Goal: Task Accomplishment & Management: Complete application form

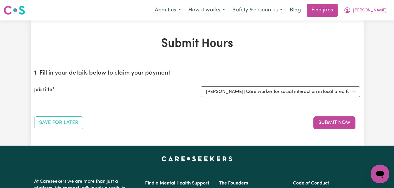
click option "[[PERSON_NAME]] Care worker for social interaction in local area for Autistic a…" at bounding box center [0, 0] width 0 height 0
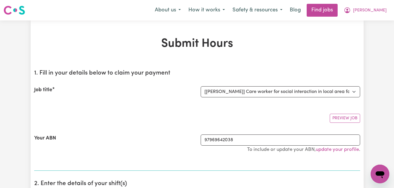
select select "0"
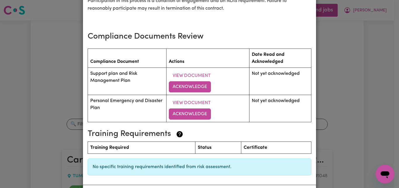
scroll to position [771, 0]
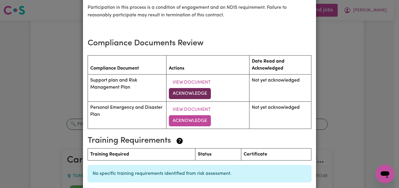
click at [187, 94] on button "Acknowledge" at bounding box center [190, 93] width 42 height 11
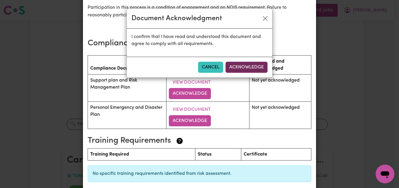
click at [257, 68] on button "Acknowledge" at bounding box center [247, 67] width 42 height 11
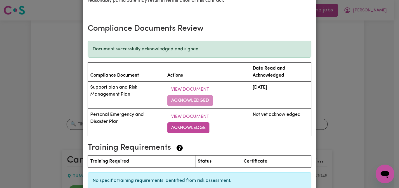
scroll to position [821, 0]
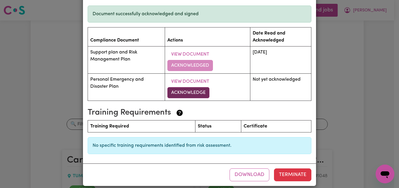
click at [183, 94] on button "Acknowledge" at bounding box center [188, 92] width 42 height 11
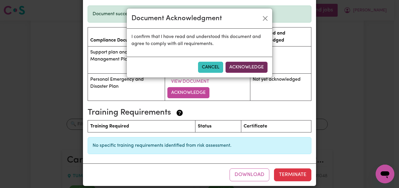
click at [252, 68] on button "Acknowledge" at bounding box center [247, 67] width 42 height 11
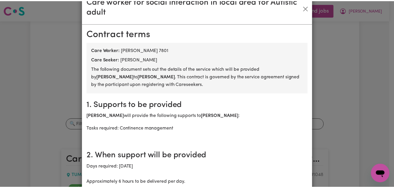
scroll to position [0, 0]
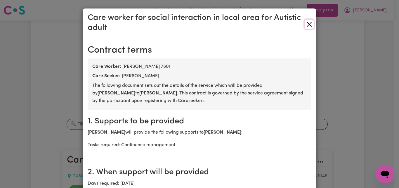
click at [307, 24] on button "Close" at bounding box center [309, 24] width 9 height 9
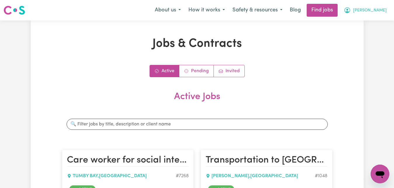
click at [380, 12] on span "[PERSON_NAME]" at bounding box center [370, 10] width 34 height 6
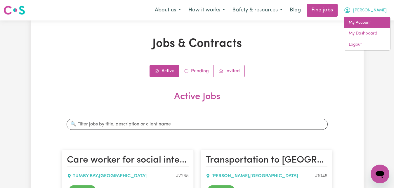
click at [359, 22] on link "My Account" at bounding box center [367, 22] width 46 height 11
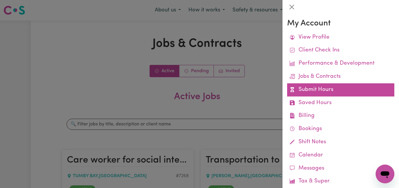
click at [326, 90] on link "Submit Hours" at bounding box center [340, 89] width 107 height 13
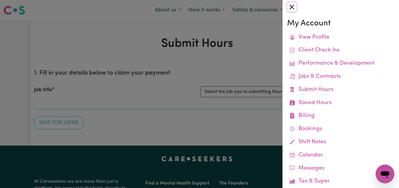
click at [292, 7] on button "Close" at bounding box center [291, 6] width 9 height 9
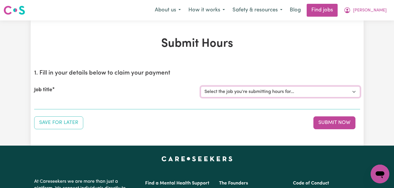
click at [201, 86] on select "Select the job you're submitting hours for... [[PERSON_NAME]] Care worker for s…" at bounding box center [281, 91] width 160 height 11
select select "7268"
click option "[[PERSON_NAME]] Care worker for social interaction in local area for Autistic a…" at bounding box center [0, 0] width 0 height 0
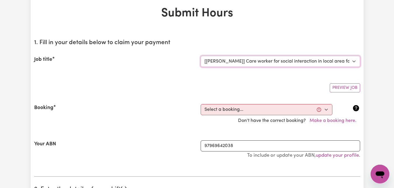
scroll to position [60, 0]
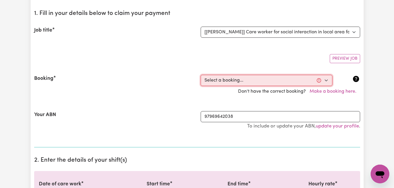
click at [201, 75] on select "Select a booking... [DATE] 09:00am to 03:00pm (RECURRING) [DATE] 09:00am to 03:…" at bounding box center [267, 80] width 132 height 11
select select "336028"
click option "[DATE] 09:00am to 03:00pm (RECURRING)" at bounding box center [0, 0] width 0 height 0
type input "[DATE]"
type input "27"
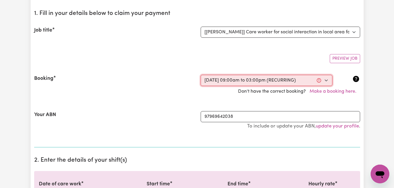
type input "8"
type input "2025"
type input "09:00"
type input "9"
type input "0"
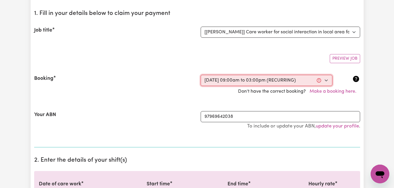
select select "am"
type input "15:00"
type input "3"
type input "0"
select select "pm"
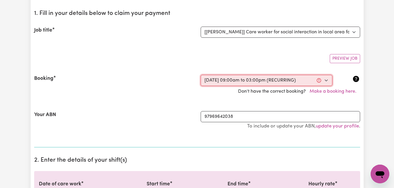
select select "83.16-Weekday"
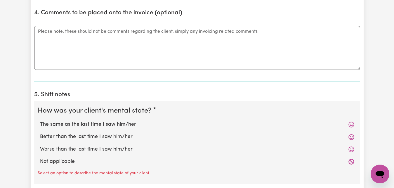
scroll to position [417, 0]
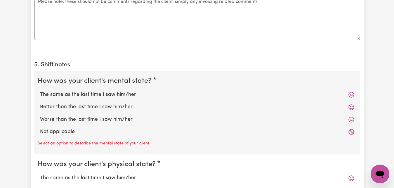
click at [91, 120] on label "Worse than the last time I saw him/her" at bounding box center [197, 120] width 314 height 8
click at [40, 116] on input "Worse than the last time I saw him/her" at bounding box center [40, 115] width 0 height 0
radio input "true"
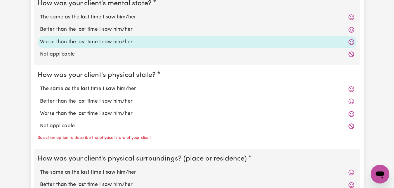
scroll to position [507, 0]
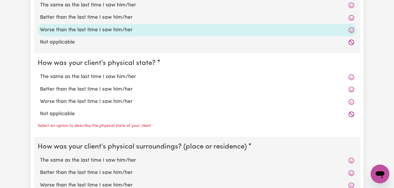
click at [87, 76] on label "The same as the last time I saw him/her" at bounding box center [197, 77] width 314 height 8
click at [40, 73] on input "The same as the last time I saw him/her" at bounding box center [40, 73] width 0 height 0
radio input "true"
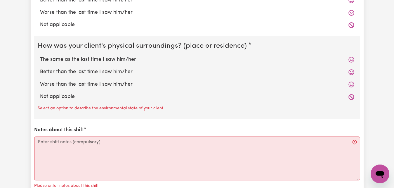
scroll to position [596, 0]
click at [85, 60] on label "The same as the last time I saw him/her" at bounding box center [197, 60] width 314 height 8
click at [40, 56] on input "The same as the last time I saw him/her" at bounding box center [40, 55] width 0 height 0
radio input "true"
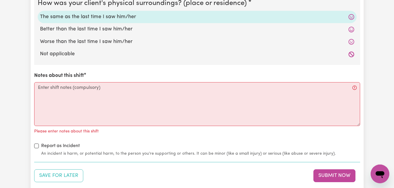
scroll to position [656, 0]
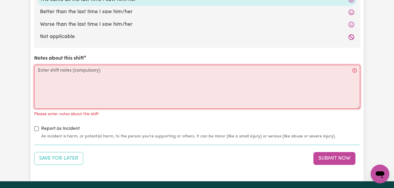
click at [38, 71] on textarea "Notes about this shift" at bounding box center [197, 87] width 326 height 44
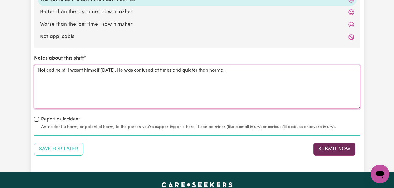
type textarea "Noticed he still wasnt himself [DATE]. He was confused at times and quieter tha…"
click at [331, 150] on button "Submit Now" at bounding box center [335, 149] width 42 height 13
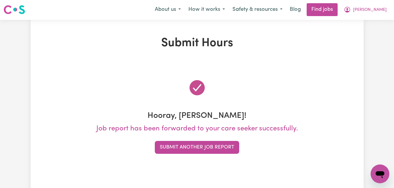
scroll to position [0, 0]
